Goal: Task Accomplishment & Management: Manage account settings

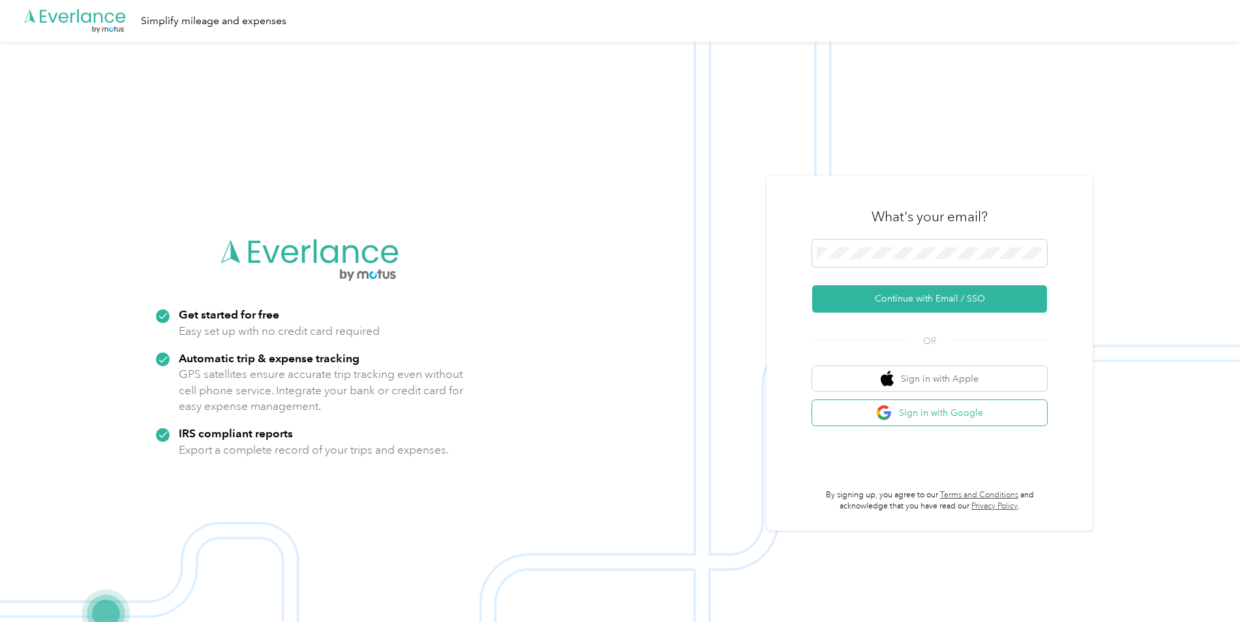
click at [949, 415] on button "Sign in with Google" at bounding box center [929, 412] width 235 height 25
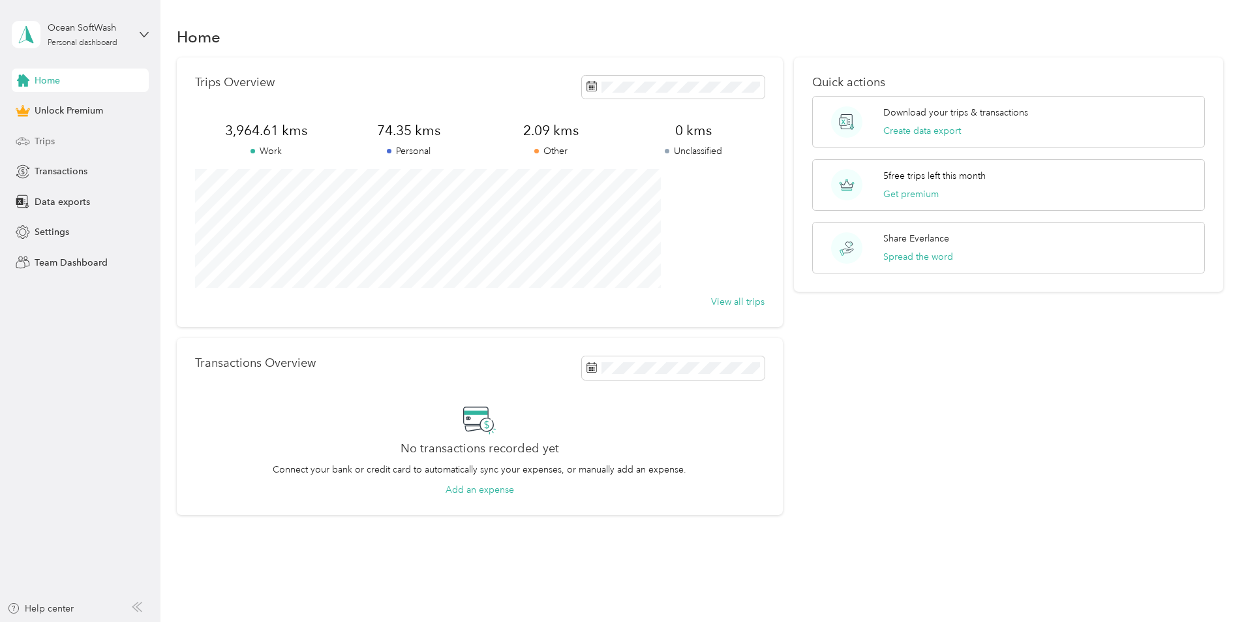
click at [63, 145] on div "Trips" at bounding box center [80, 140] width 137 height 23
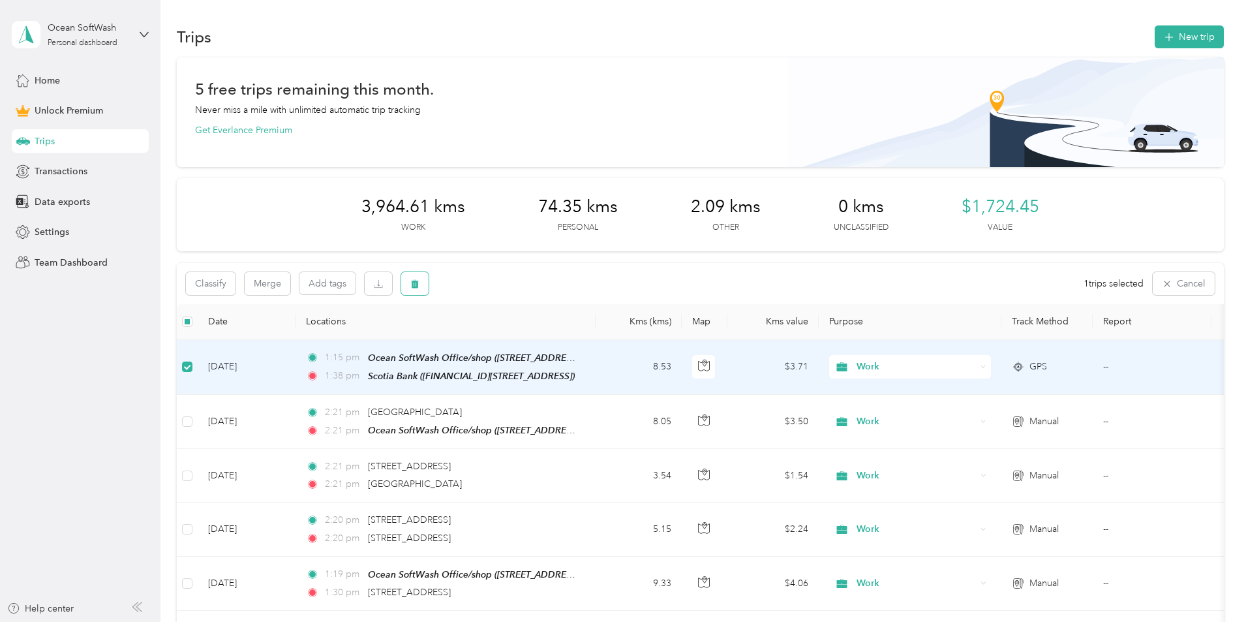
click at [429, 284] on button "button" at bounding box center [414, 283] width 27 height 23
click at [594, 339] on button "Yes" at bounding box center [598, 337] width 25 height 21
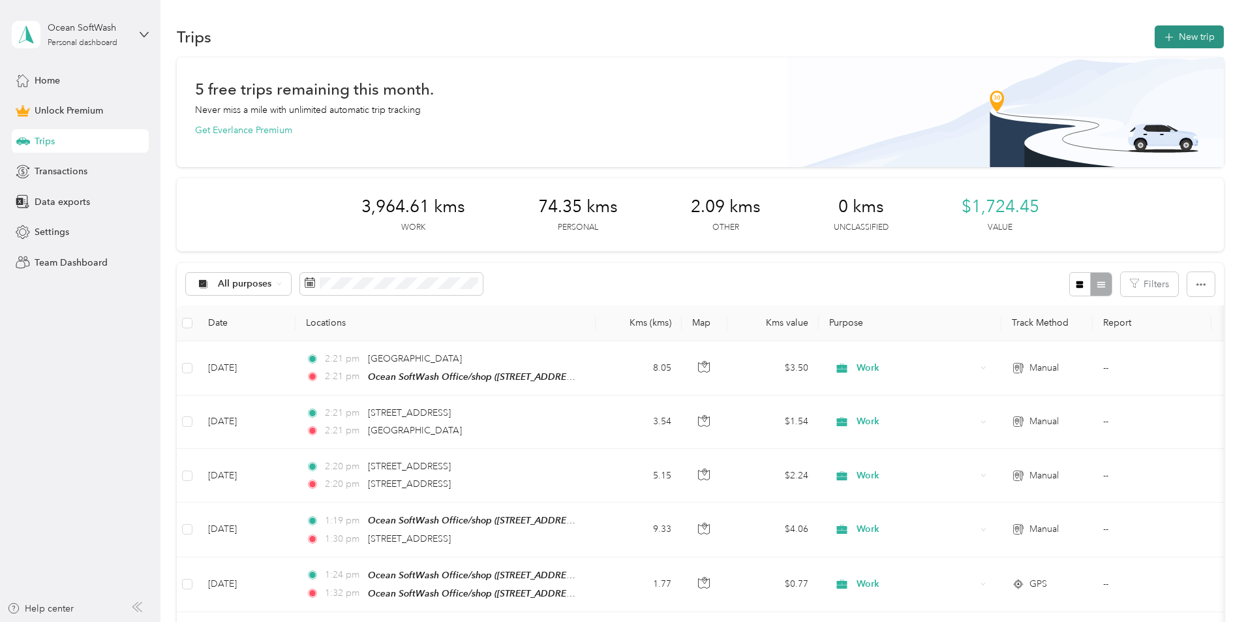
click at [1155, 35] on button "New trip" at bounding box center [1189, 36] width 69 height 23
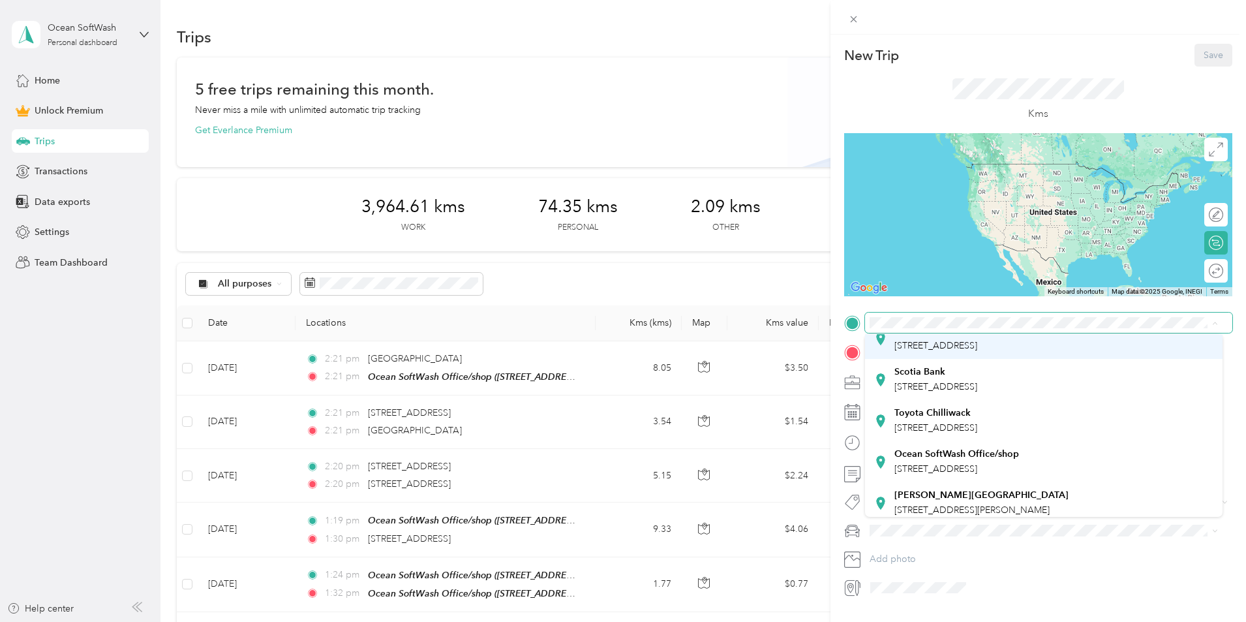
scroll to position [130, 0]
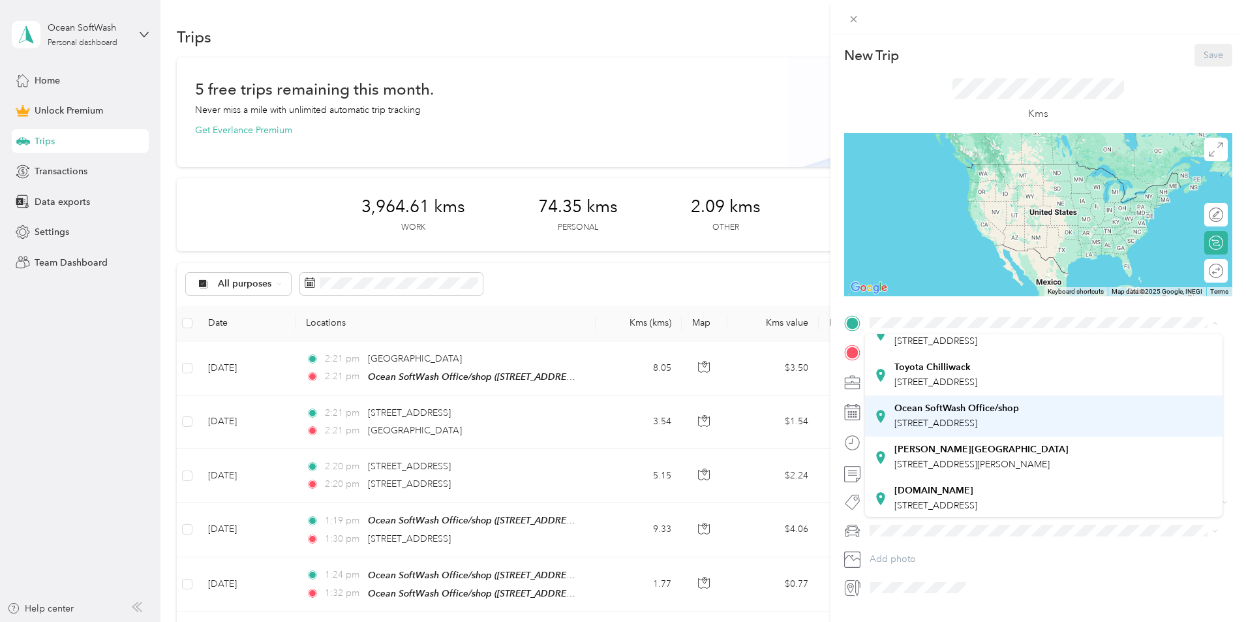
click at [965, 414] on div "Ocean SoftWash Office/shop [STREET_ADDRESS]" at bounding box center [956, 416] width 125 height 27
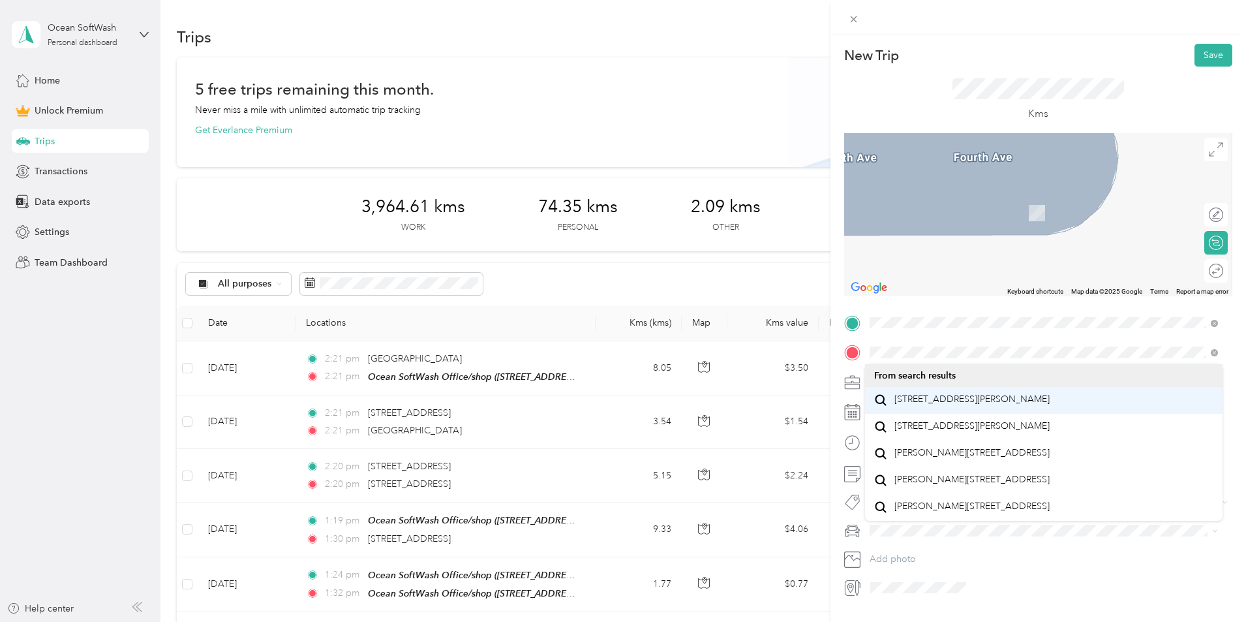
click at [949, 405] on span "[STREET_ADDRESS][PERSON_NAME]" at bounding box center [971, 399] width 155 height 12
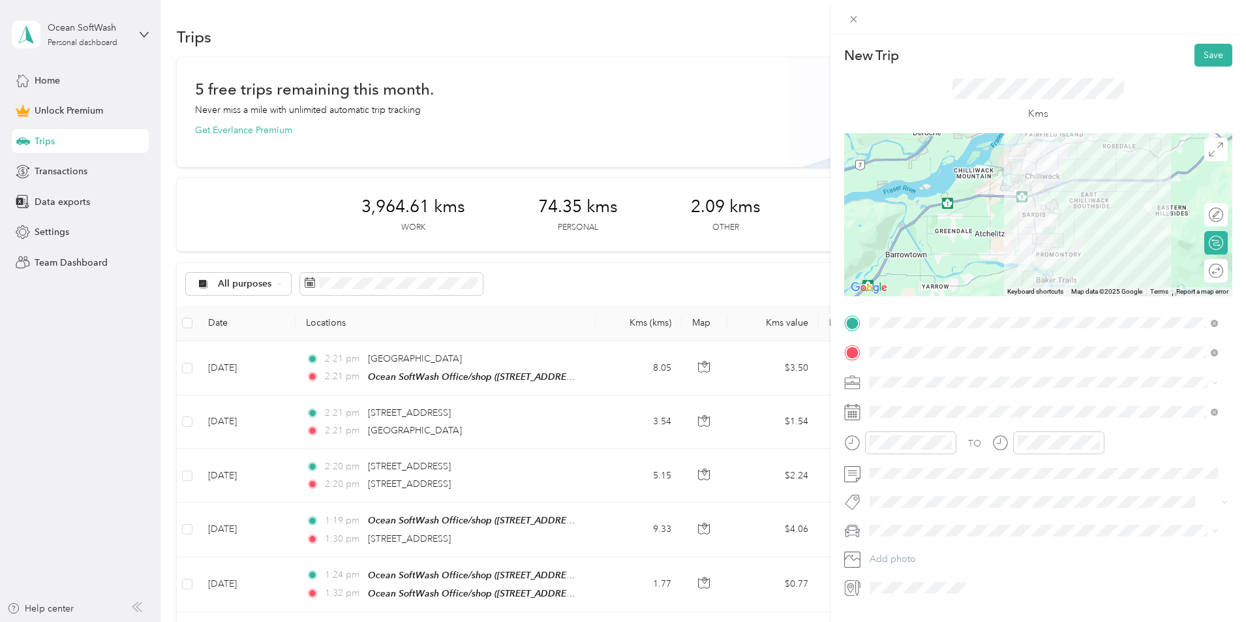
click at [902, 400] on div "Work" at bounding box center [1043, 405] width 339 height 14
click at [960, 365] on div "TO Add photo" at bounding box center [1038, 455] width 388 height 286
click at [1199, 61] on button "Save" at bounding box center [1214, 55] width 38 height 23
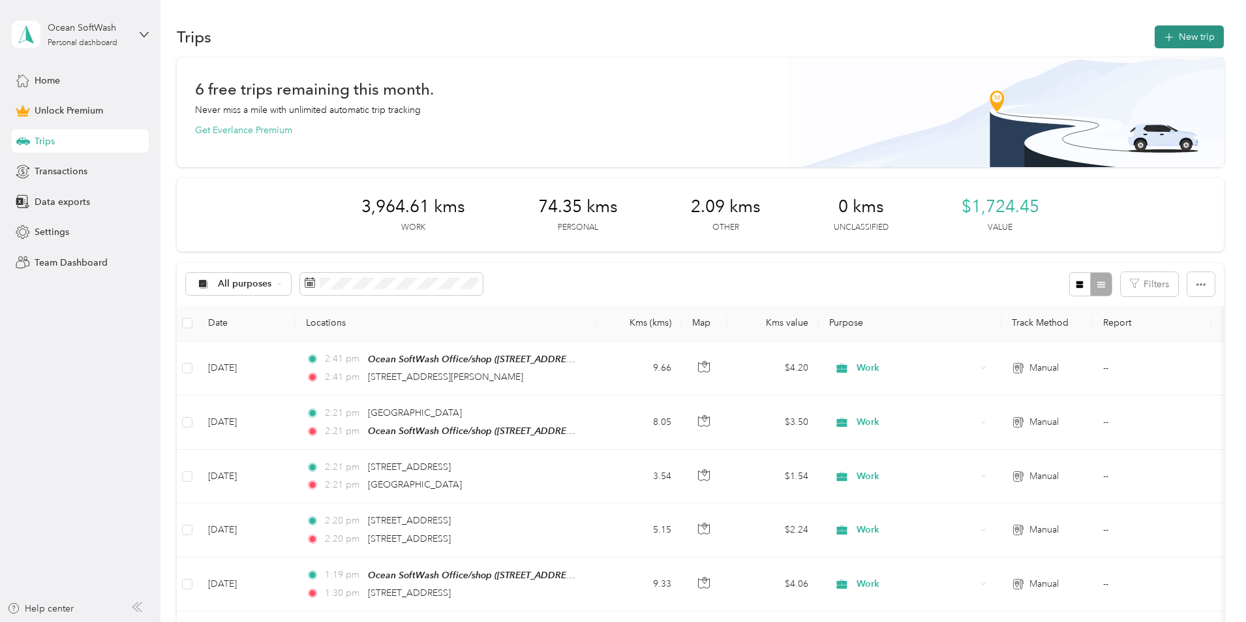
click at [1155, 38] on button "New trip" at bounding box center [1189, 36] width 69 height 23
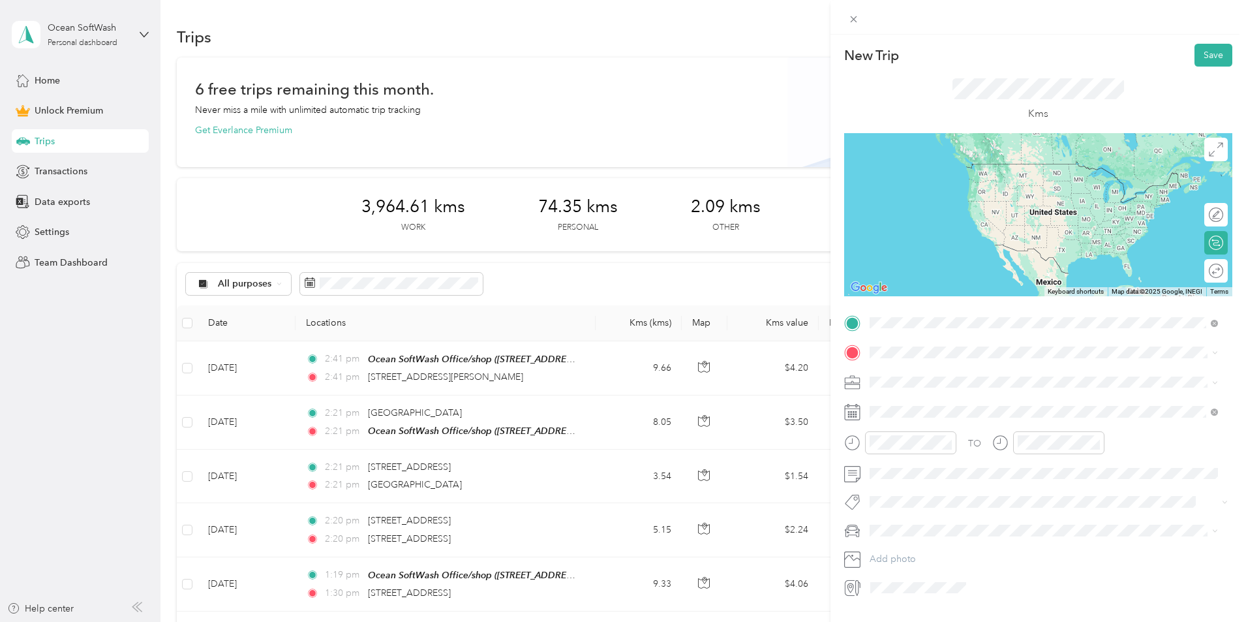
click at [926, 363] on div "[STREET_ADDRESS][PERSON_NAME]" at bounding box center [1043, 370] width 339 height 18
